Goal: Find specific page/section: Find specific page/section

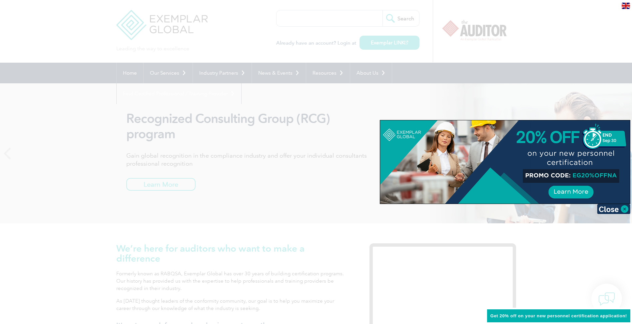
click at [324, 23] on div at bounding box center [316, 162] width 632 height 324
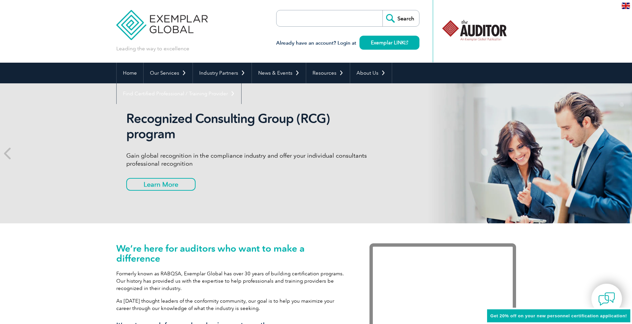
click at [324, 20] on input "search" at bounding box center [315, 18] width 70 height 16
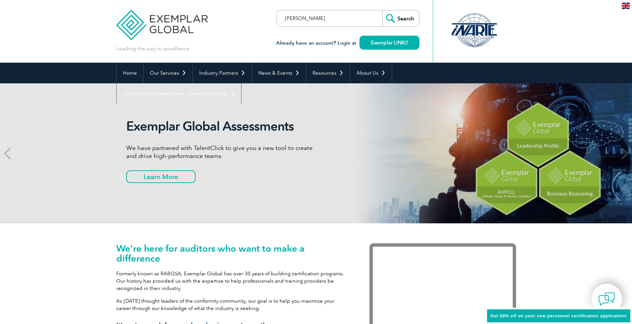
type input "[PERSON_NAME]"
click at [383, 10] on input "Search" at bounding box center [401, 18] width 37 height 16
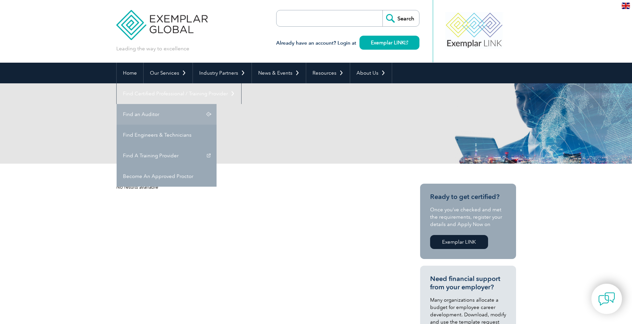
click at [217, 104] on link "Find an Auditor" at bounding box center [167, 114] width 100 height 21
